Goal: Find specific page/section: Find specific page/section

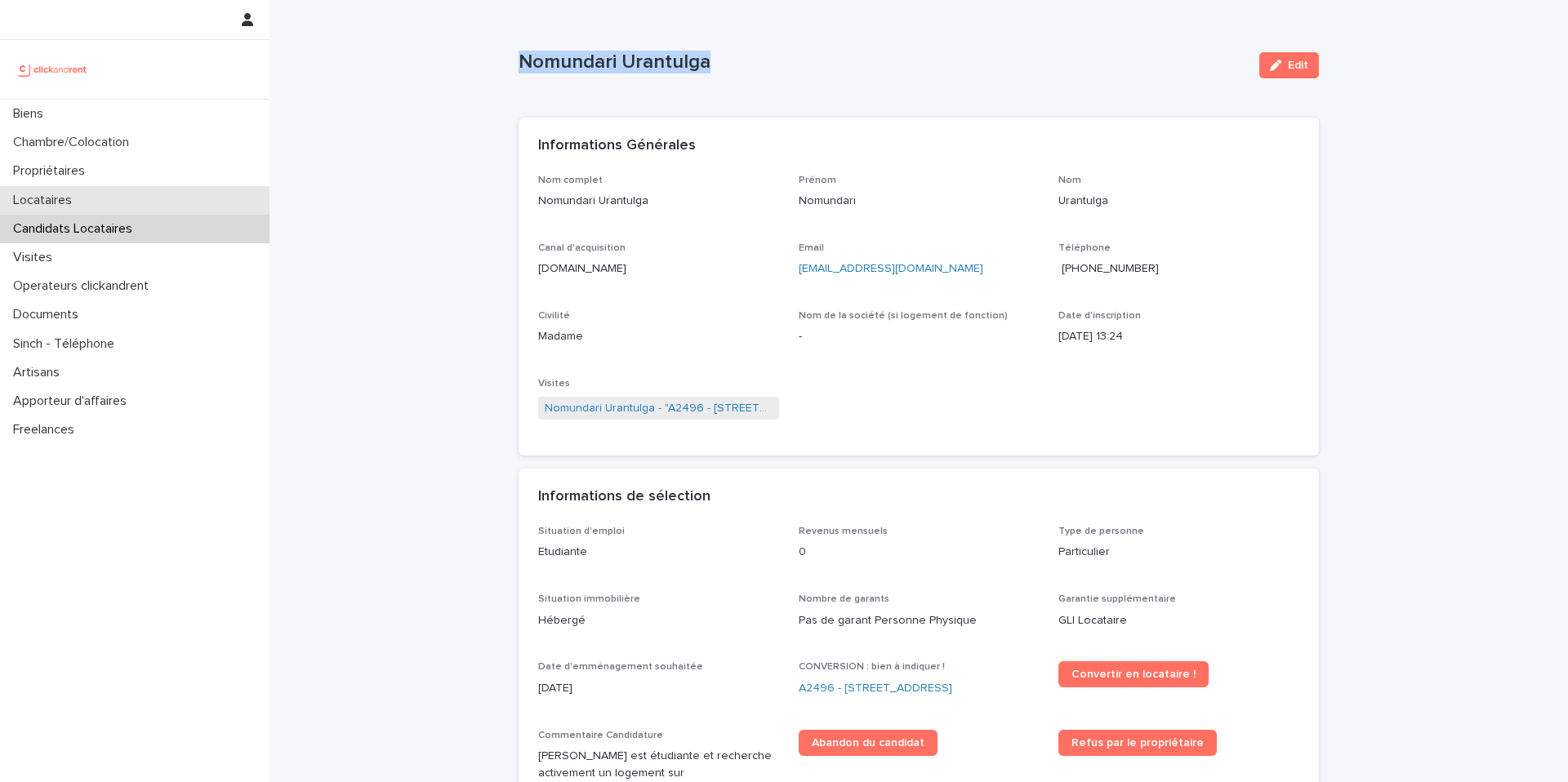
click at [57, 199] on p "Locataires" at bounding box center [45, 201] width 78 height 16
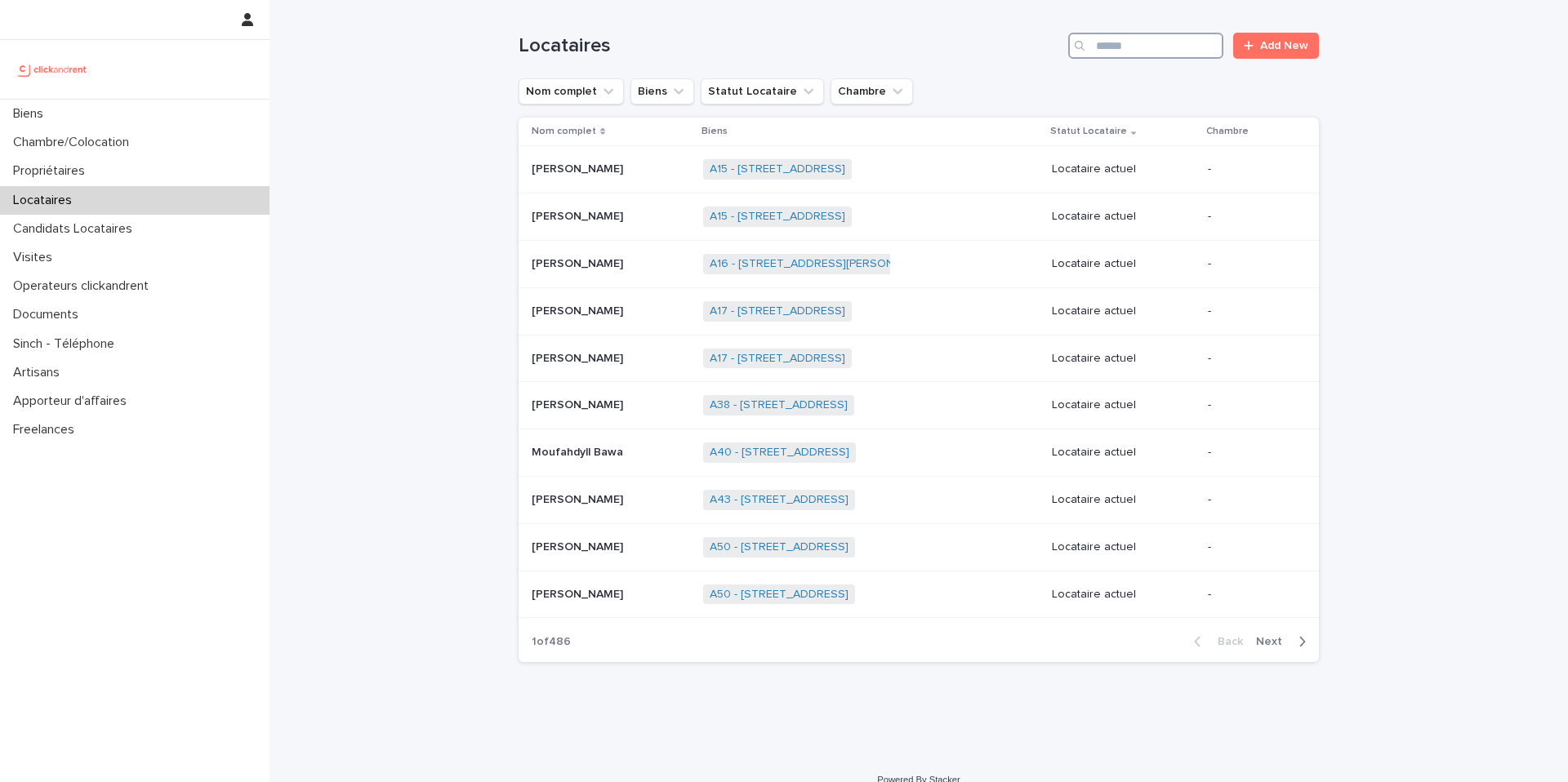
click at [1171, 46] on input "Search" at bounding box center [1145, 45] width 155 height 26
click at [1154, 36] on input "Search" at bounding box center [1145, 45] width 155 height 26
click at [1145, 42] on input "Search" at bounding box center [1145, 45] width 155 height 26
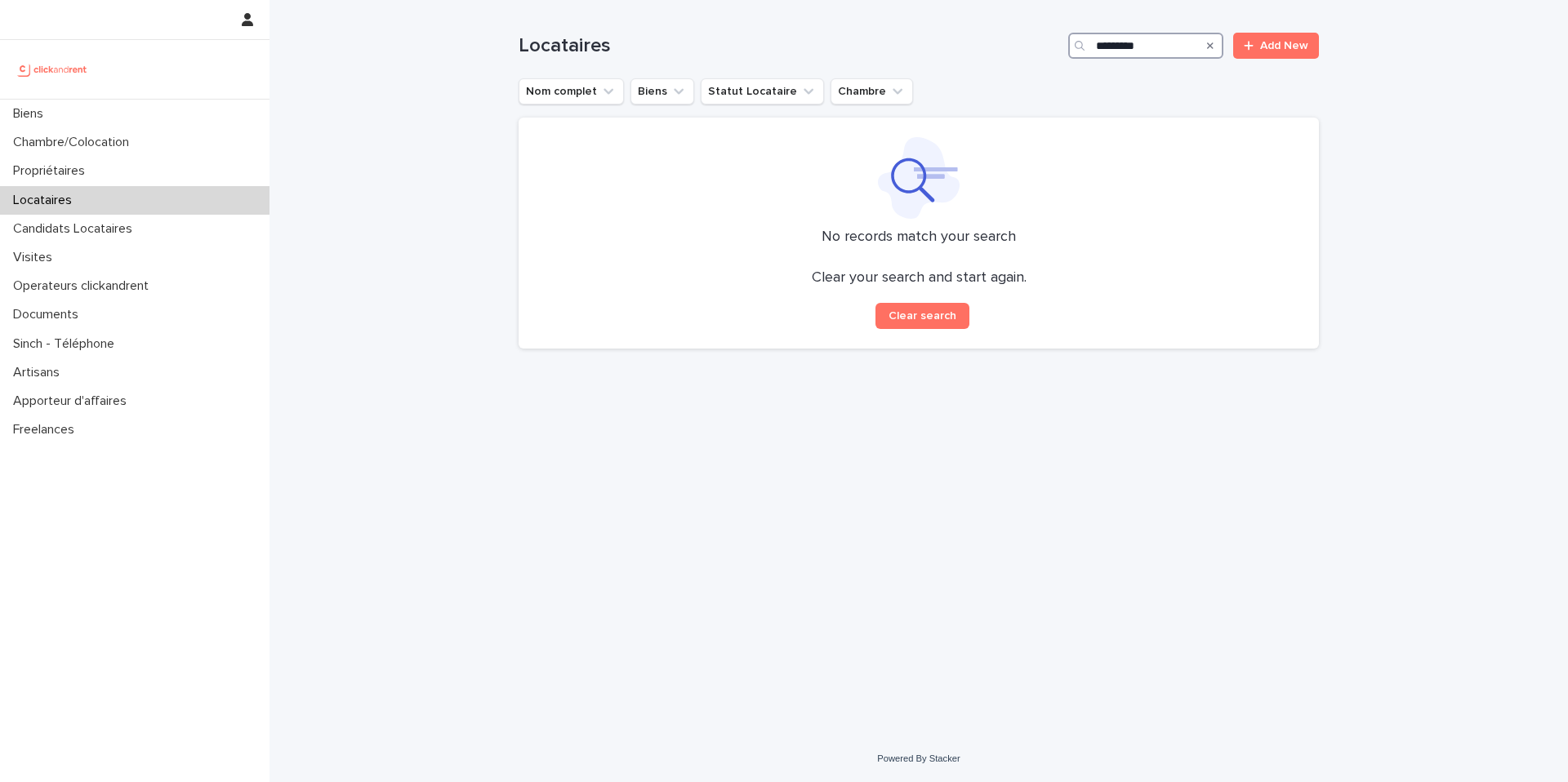
type input "********"
click at [52, 198] on p "Locataires" at bounding box center [45, 201] width 78 height 16
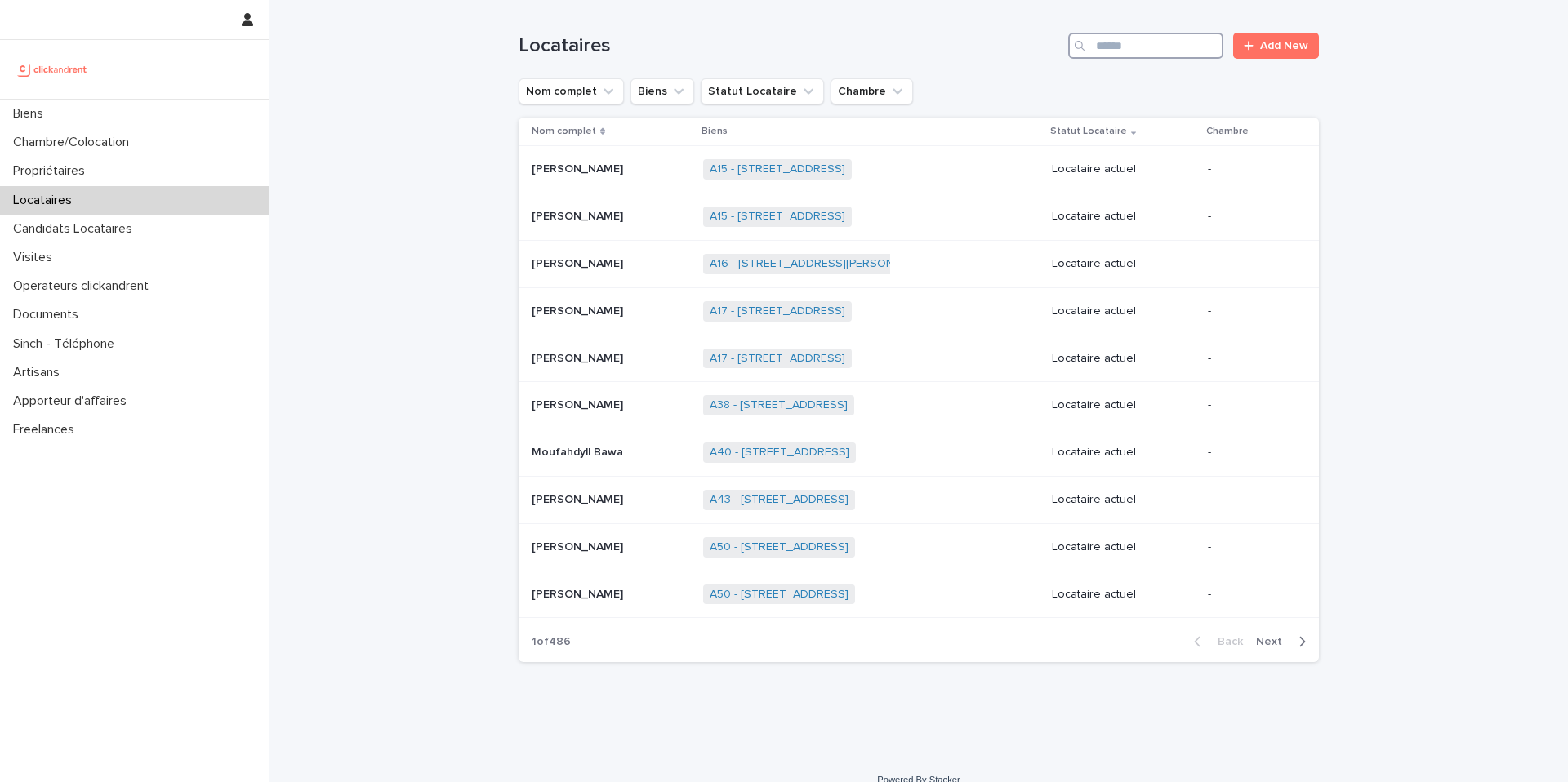
click at [1119, 43] on input "Search" at bounding box center [1145, 45] width 155 height 26
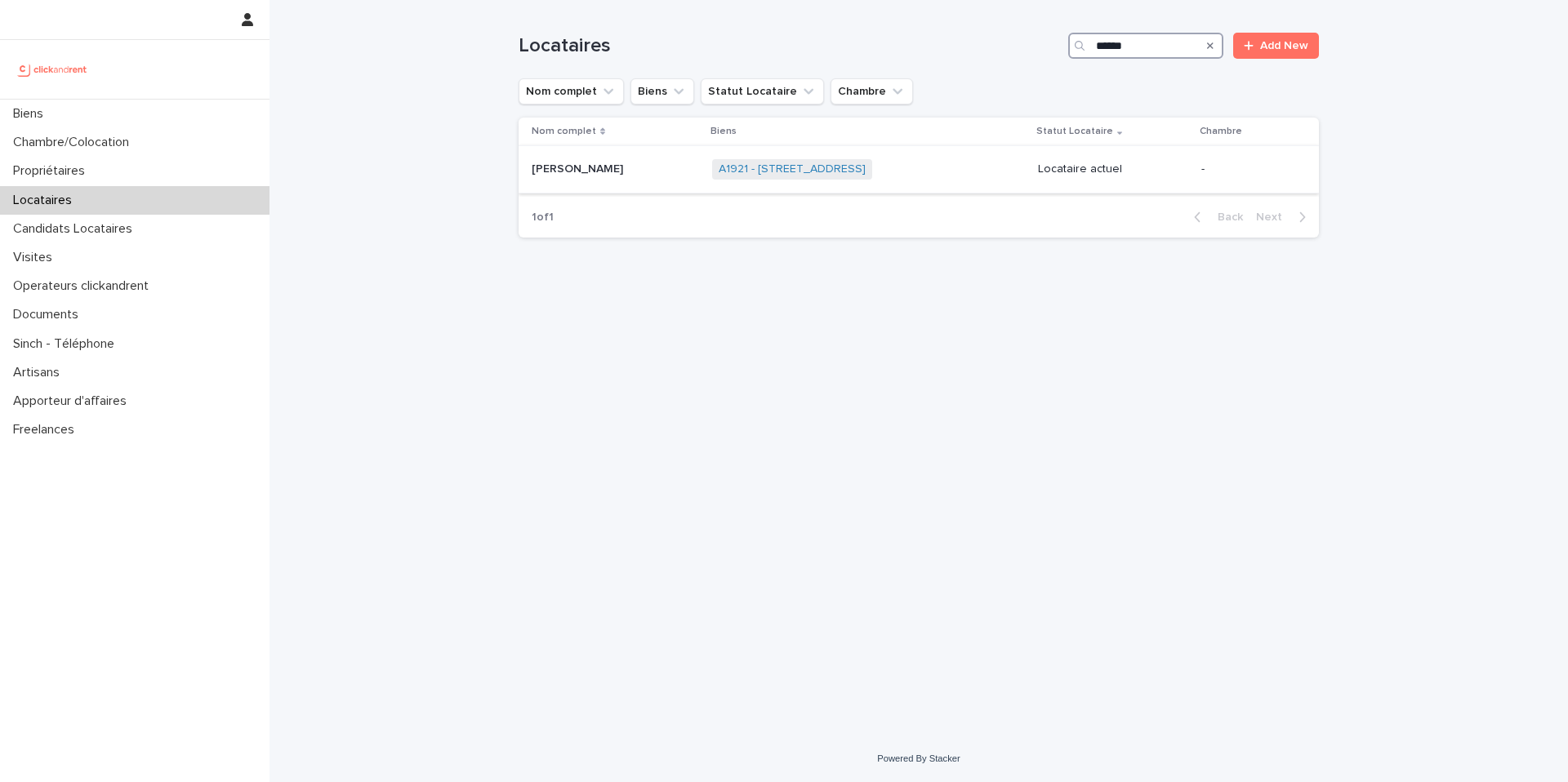
type input "******"
click at [974, 173] on div "A1921 - [STREET_ADDRESS] + 0" at bounding box center [868, 169] width 313 height 34
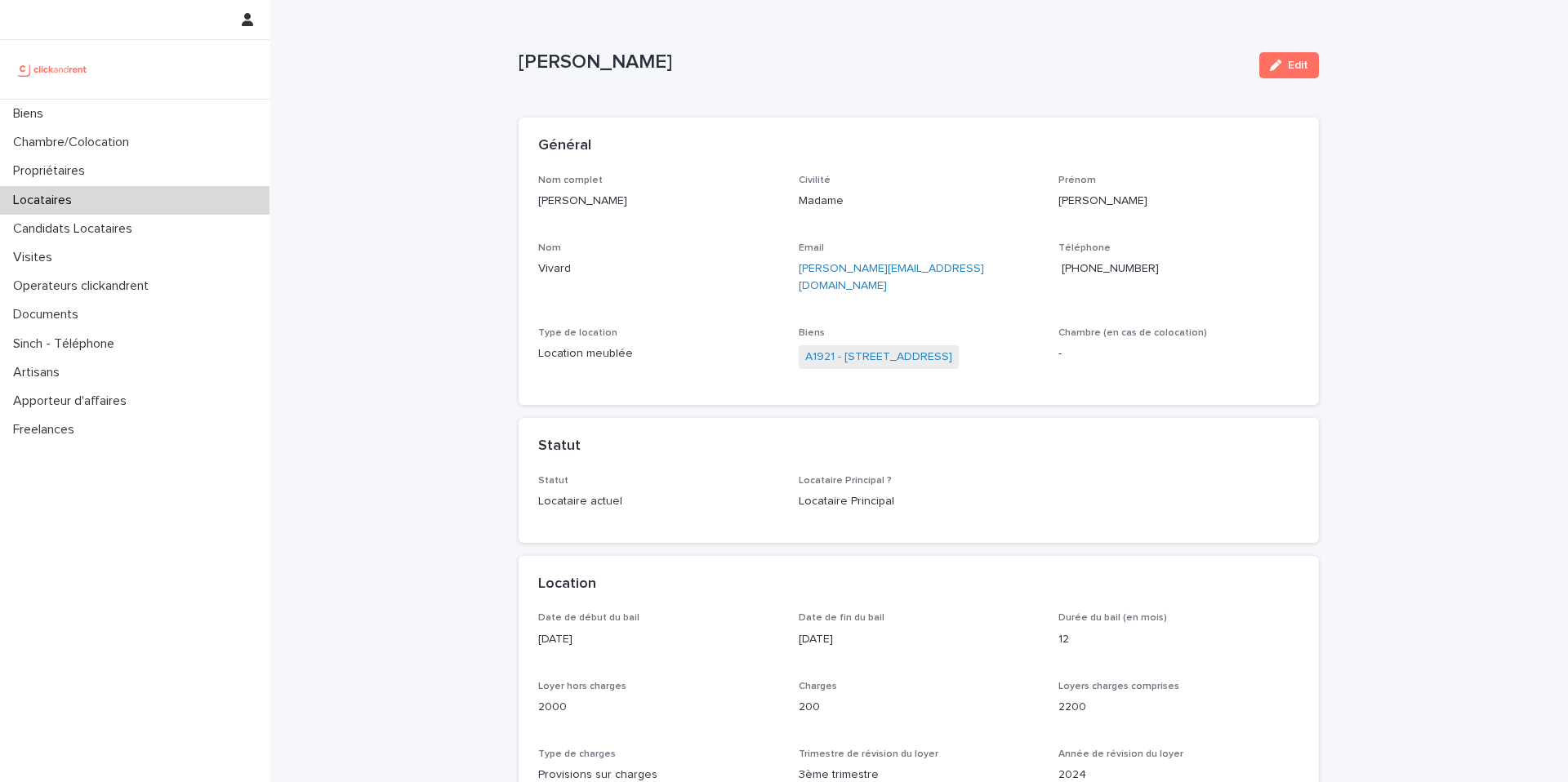
click at [914, 95] on div "[PERSON_NAME] Edit" at bounding box center [918, 66] width 800 height 66
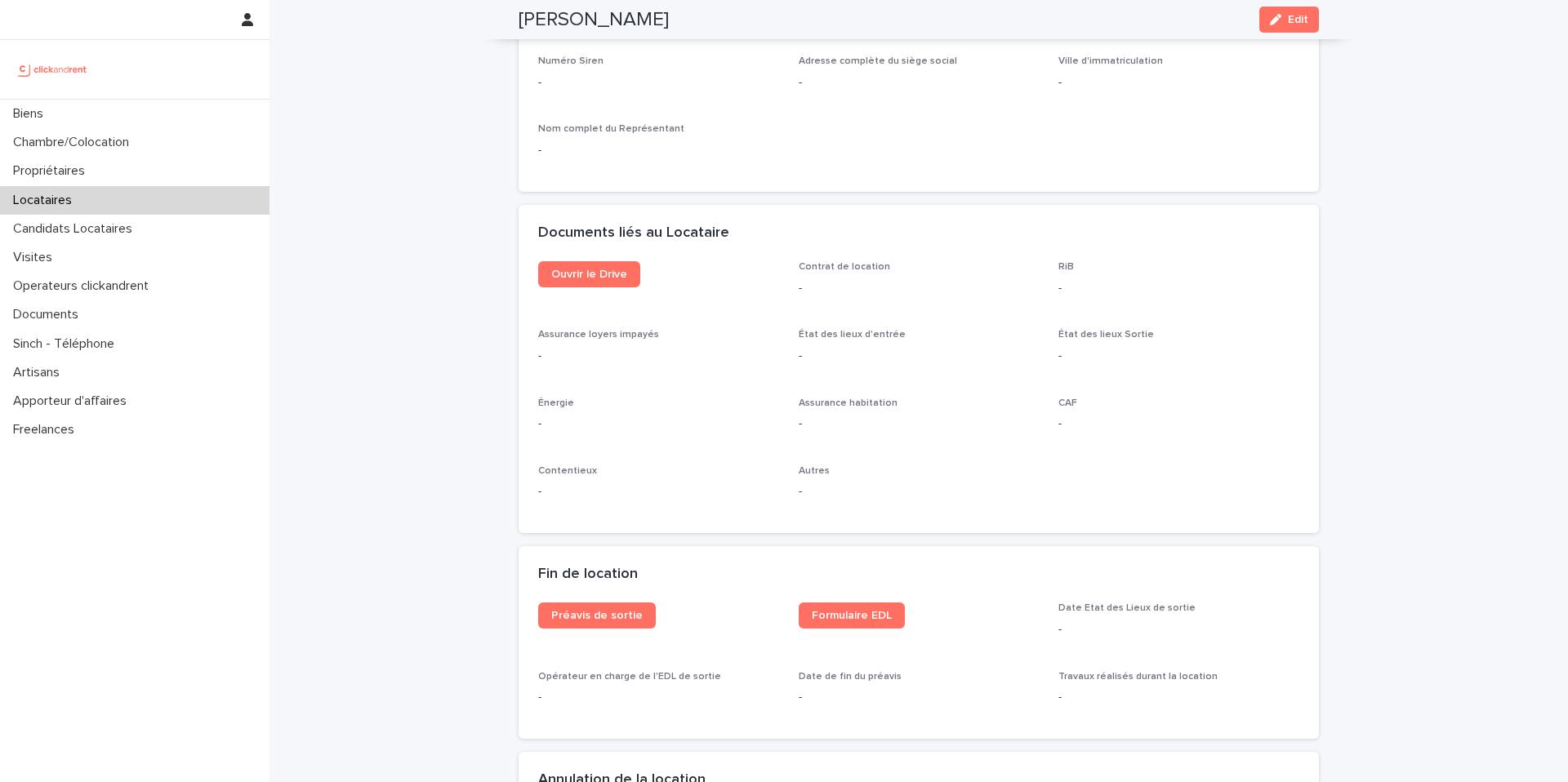
scroll to position [1645, 0]
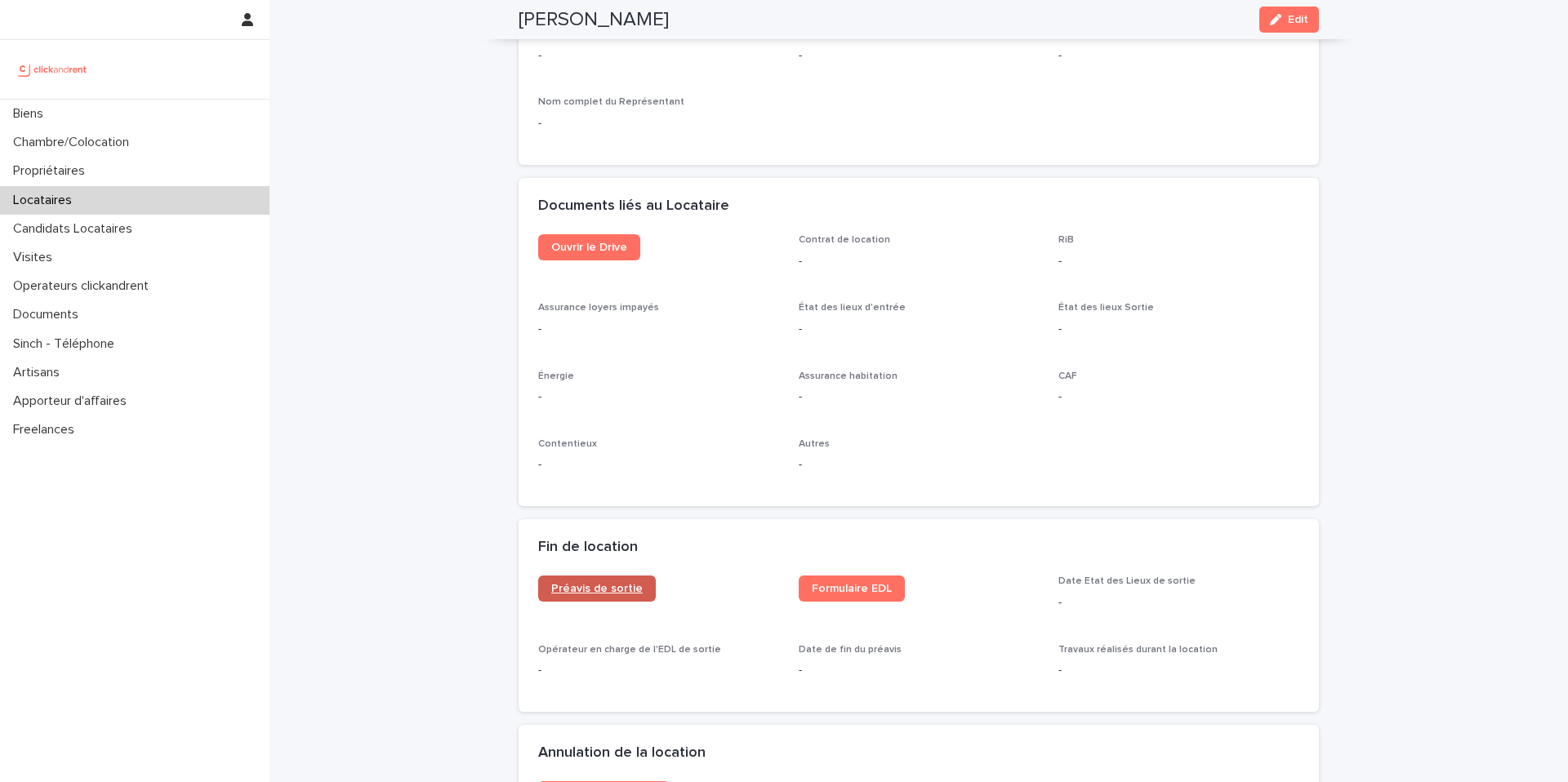
click at [594, 583] on span "Préavis de sortie" at bounding box center [596, 588] width 91 height 12
click at [827, 583] on span "Formulaire EDL" at bounding box center [851, 588] width 80 height 12
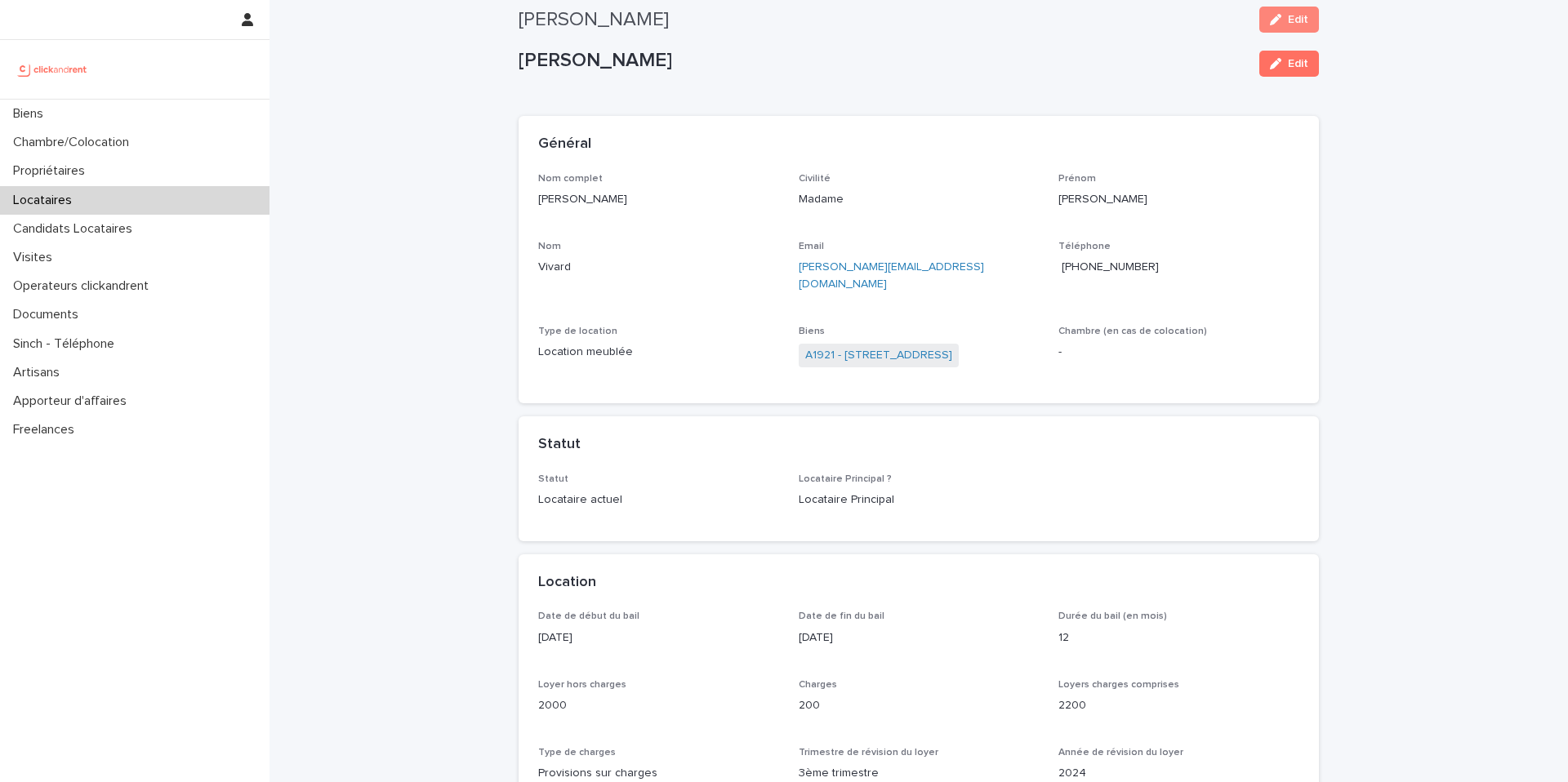
scroll to position [0, 0]
click at [1111, 269] on span "[PHONE_NUMBER]" at bounding box center [1110, 268] width 97 height 12
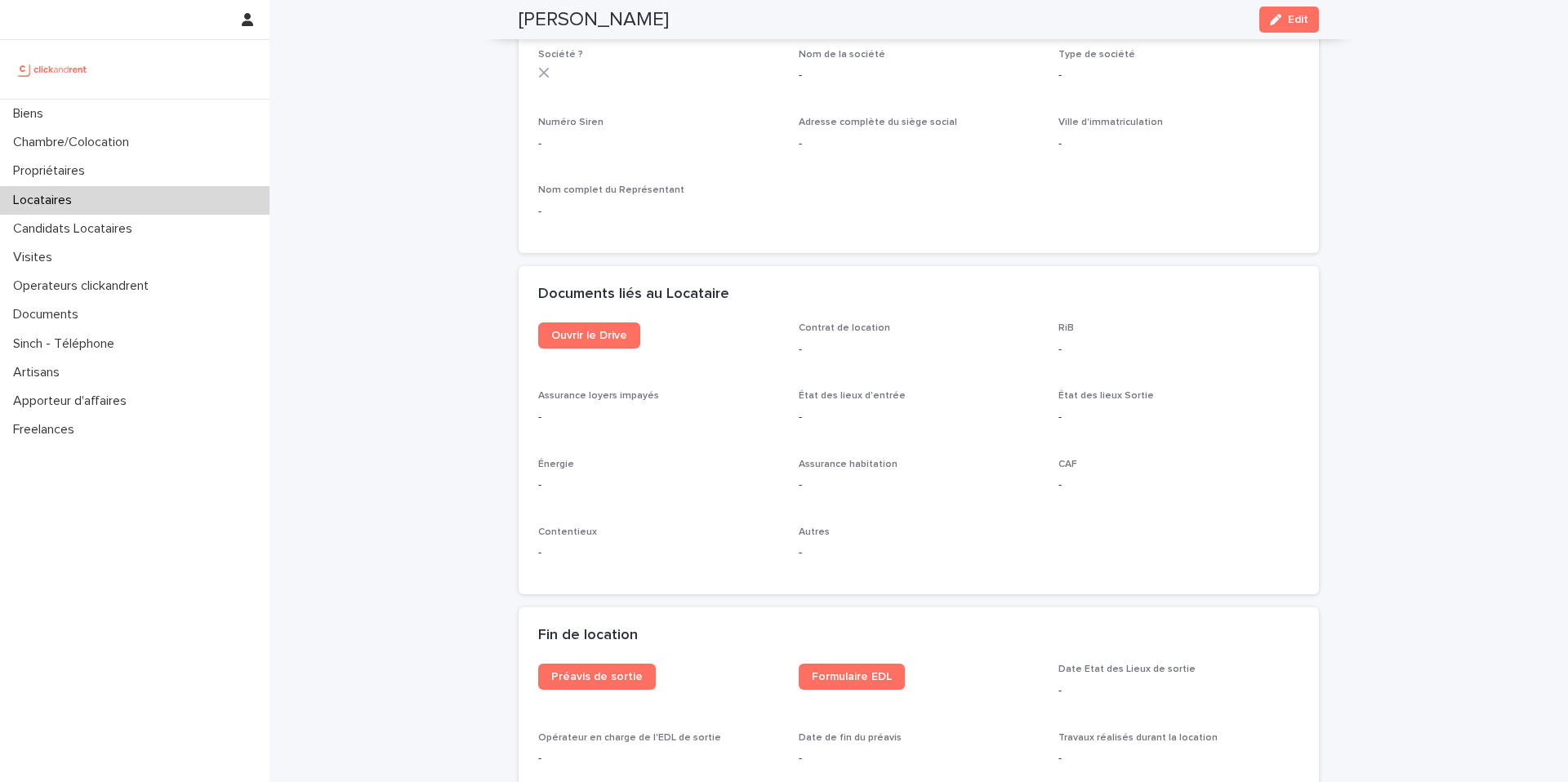
scroll to position [1582, 0]
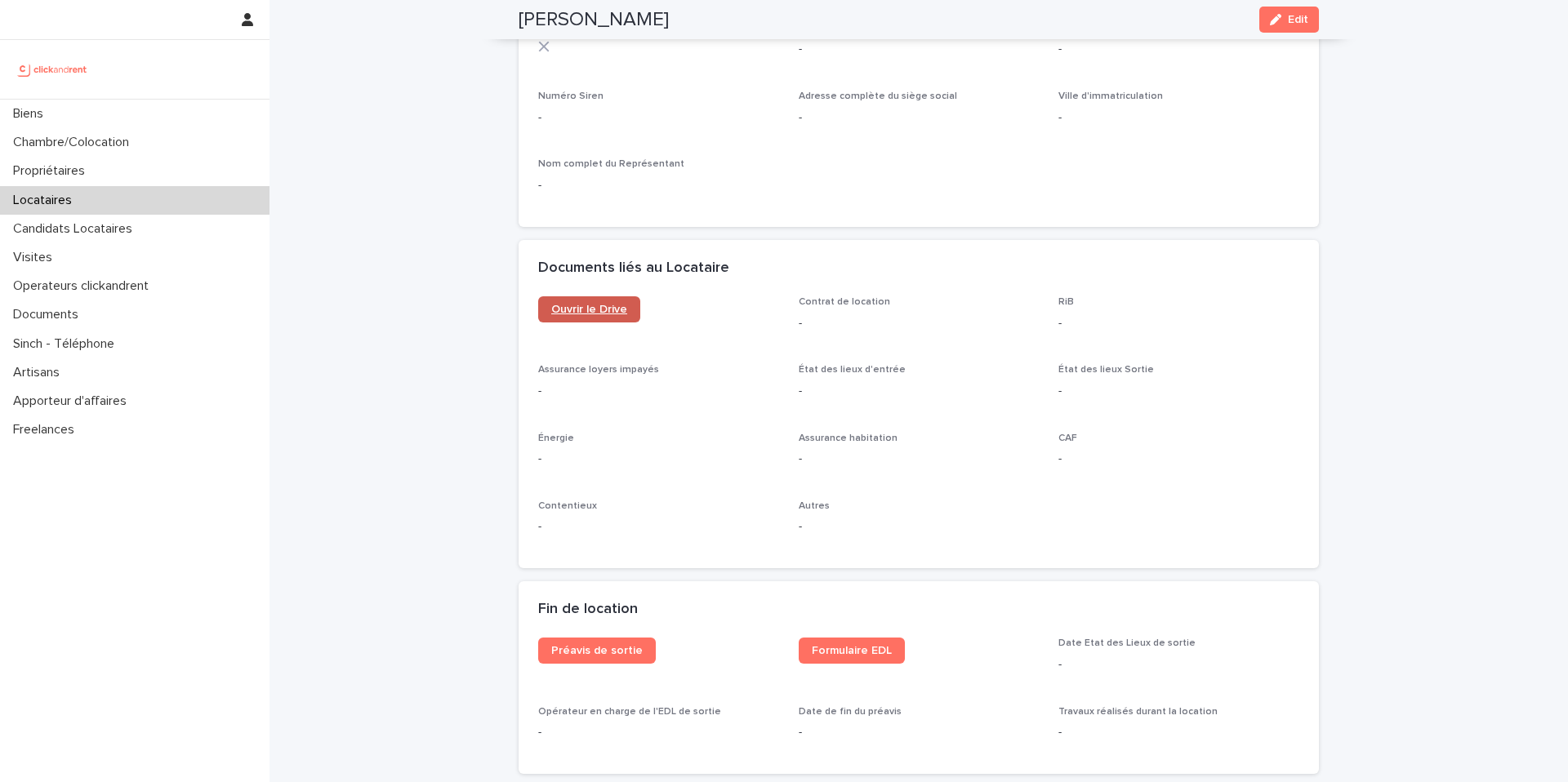
click at [590, 304] on span "Ouvrir le Drive" at bounding box center [589, 309] width 76 height 12
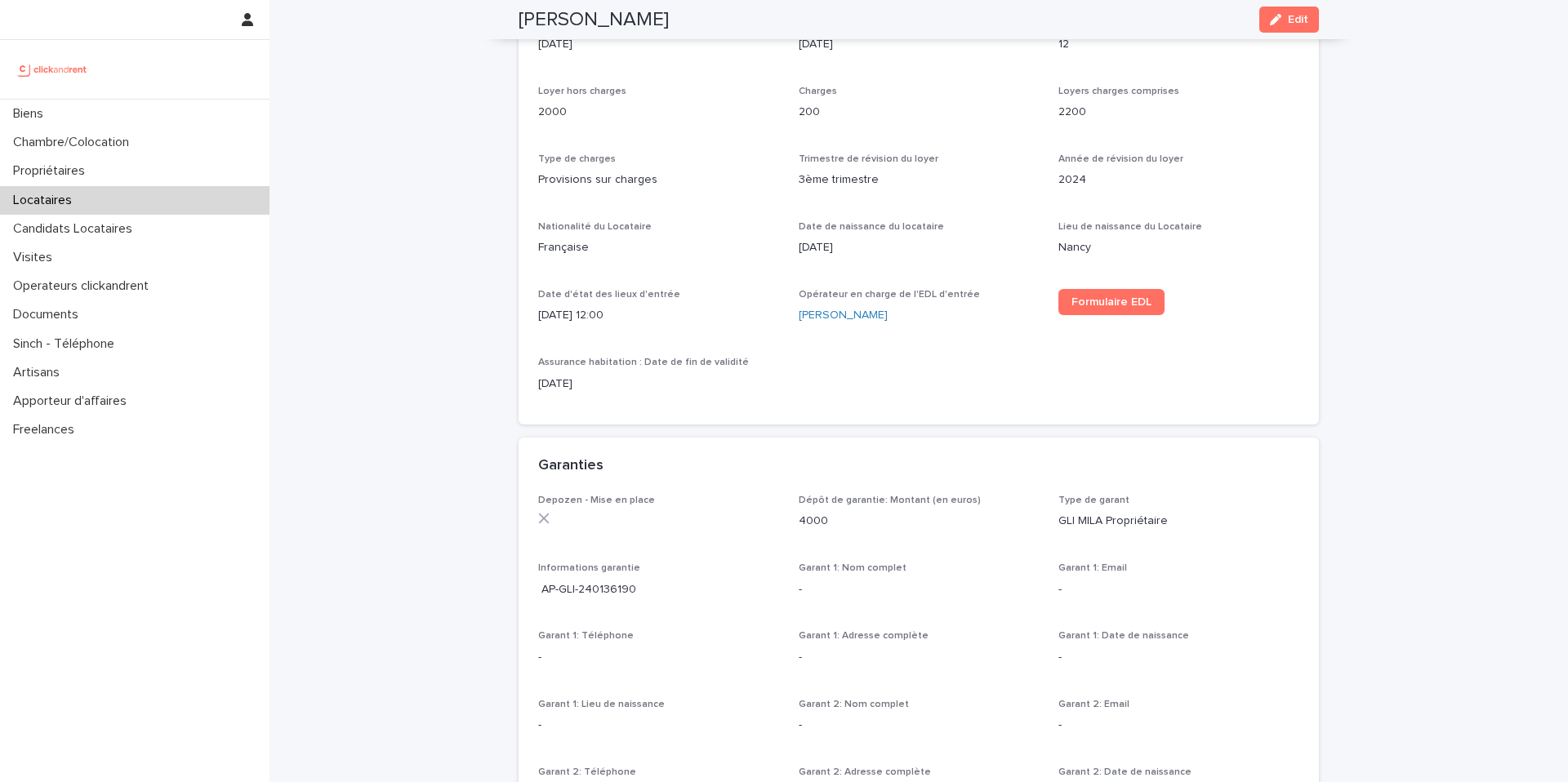
scroll to position [155, 0]
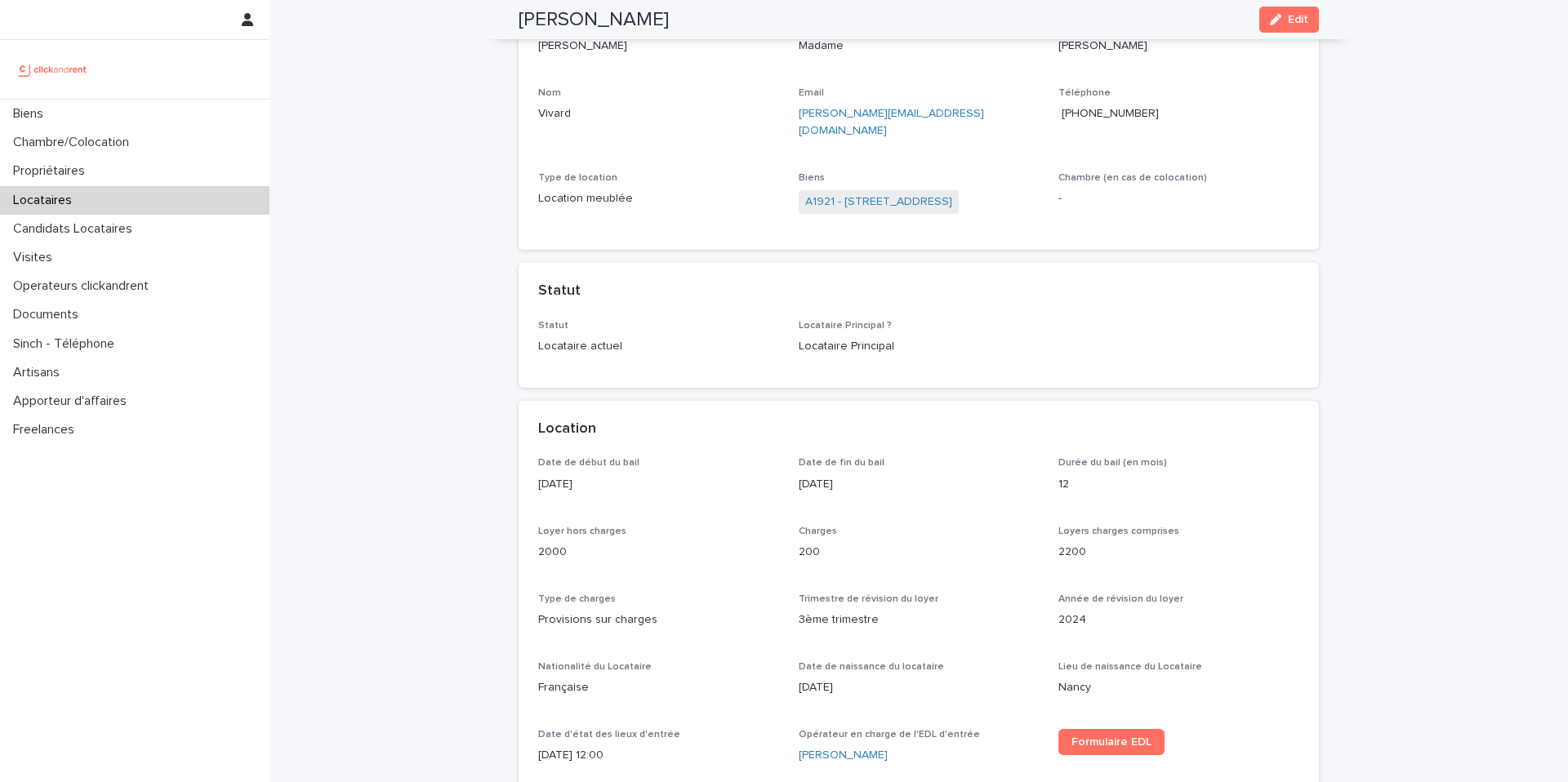
click at [1118, 110] on span "[PHONE_NUMBER]" at bounding box center [1110, 113] width 97 height 12
click at [1121, 109] on span "[PHONE_NUMBER]" at bounding box center [1110, 113] width 97 height 12
